Goal: Transaction & Acquisition: Register for event/course

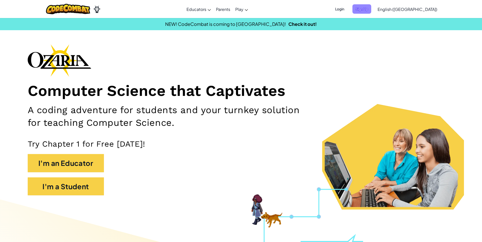
click at [371, 8] on span "Sign Up" at bounding box center [361, 8] width 19 height 9
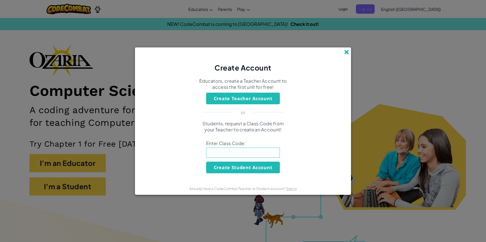
click at [345, 53] on span at bounding box center [346, 52] width 5 height 5
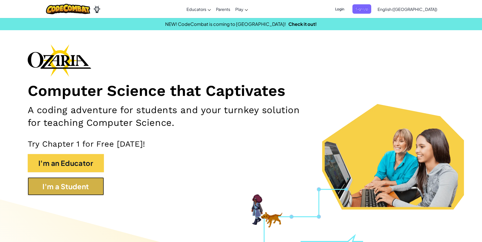
click at [78, 187] on button "I'm a Student" at bounding box center [66, 187] width 76 height 18
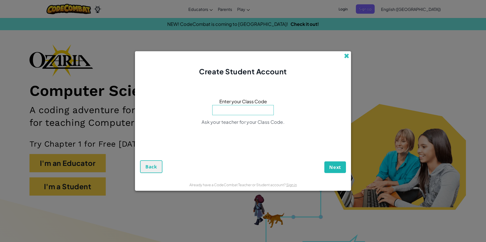
click at [346, 56] on span at bounding box center [346, 55] width 5 height 5
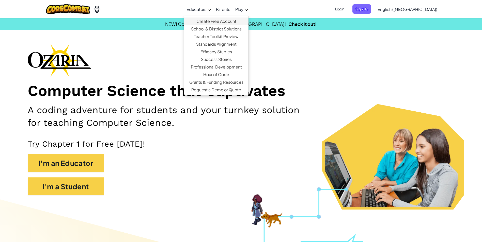
click at [225, 21] on link "Create Free Account" at bounding box center [216, 22] width 64 height 8
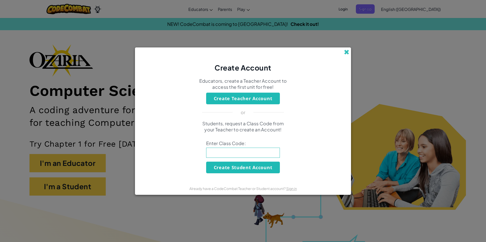
click at [346, 52] on span at bounding box center [346, 52] width 5 height 5
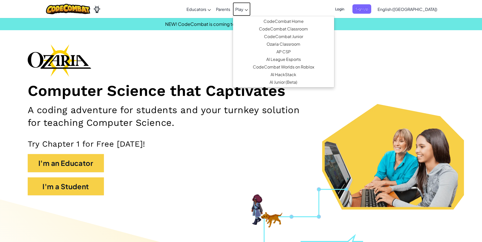
click at [250, 5] on link "Play" at bounding box center [242, 9] width 18 height 14
click at [167, 72] on div "Computer Science that Captivates A coding adventure for students and your turnk…" at bounding box center [241, 122] width 427 height 156
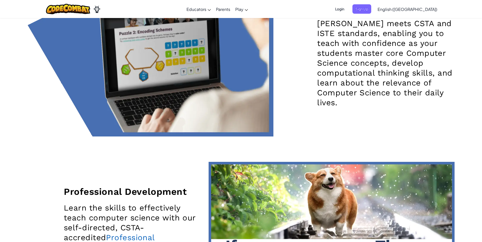
scroll to position [915, 0]
